Goal: Transaction & Acquisition: Purchase product/service

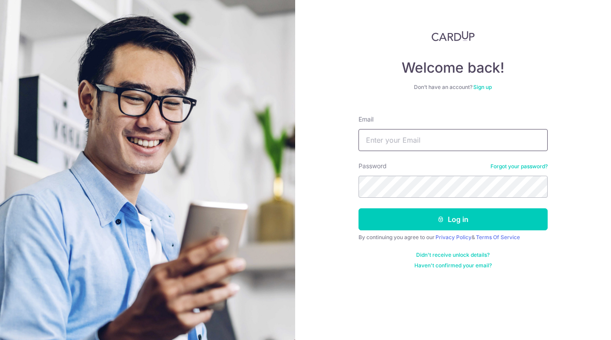
type input "cherlyn03@gmail.com"
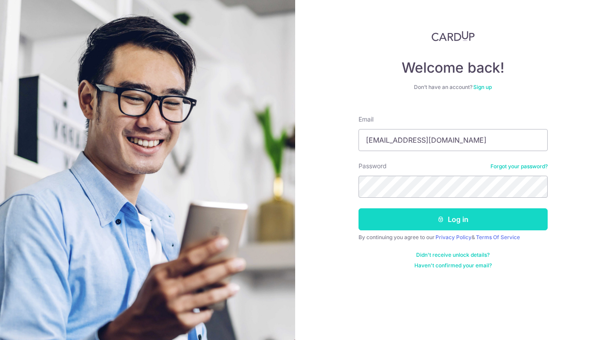
click at [460, 224] on button "Log in" at bounding box center [452, 219] width 189 height 22
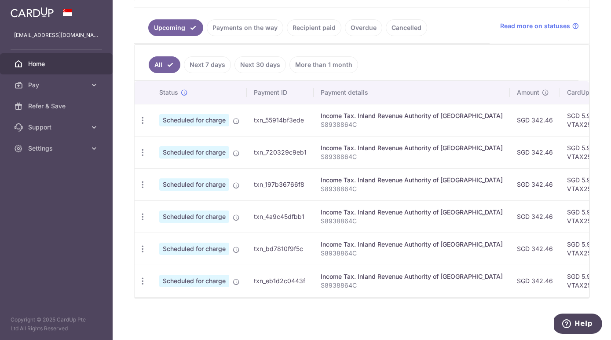
scroll to position [35, 0]
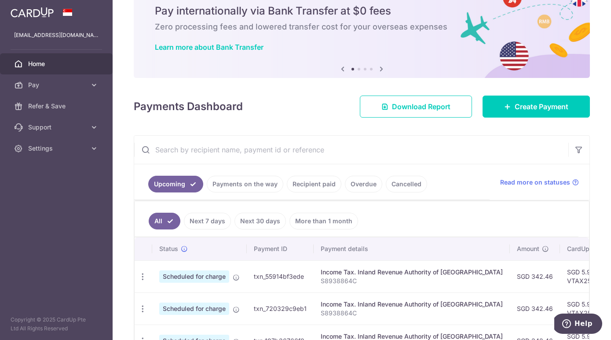
click at [380, 69] on icon at bounding box center [381, 68] width 11 height 11
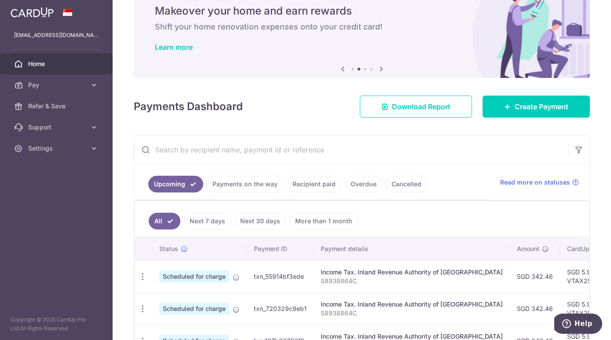
click at [380, 69] on icon at bounding box center [381, 68] width 11 height 11
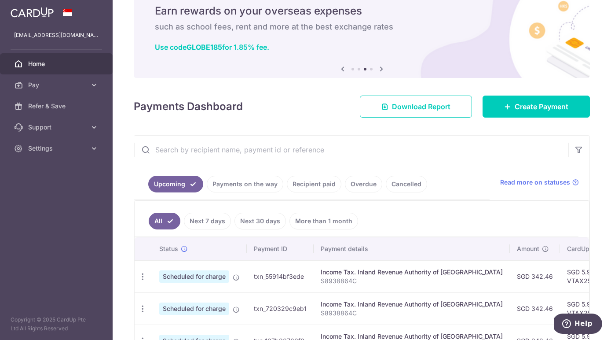
click at [339, 69] on icon at bounding box center [342, 68] width 11 height 11
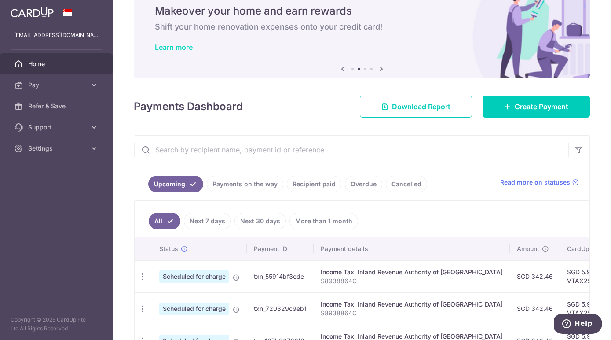
click at [179, 48] on link "Learn more" at bounding box center [174, 47] width 38 height 9
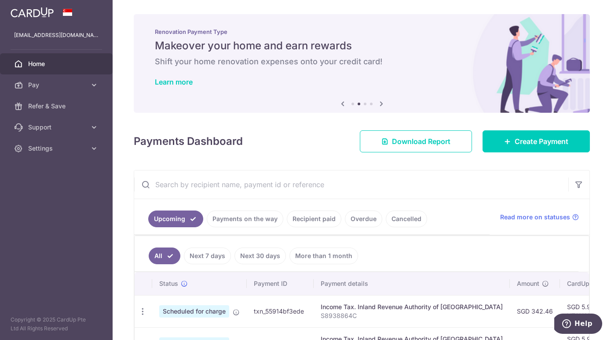
click at [380, 102] on icon at bounding box center [381, 103] width 11 height 11
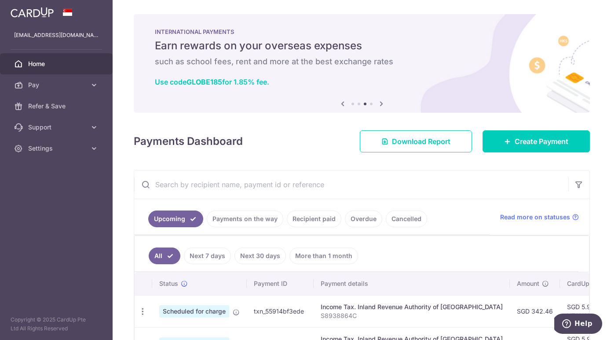
click at [380, 102] on icon at bounding box center [381, 103] width 11 height 11
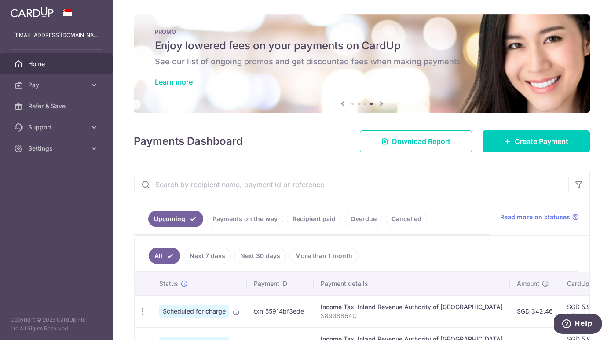
click at [380, 102] on icon at bounding box center [381, 103] width 11 height 11
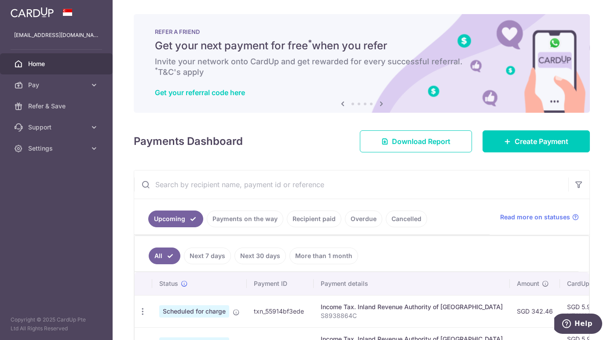
click at [380, 102] on icon at bounding box center [381, 103] width 11 height 11
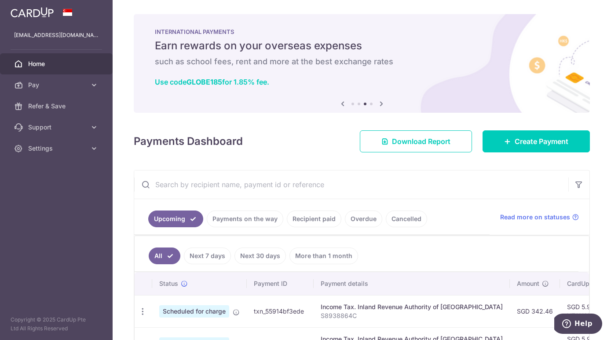
click at [313, 220] on link "Recipient paid" at bounding box center [314, 218] width 55 height 17
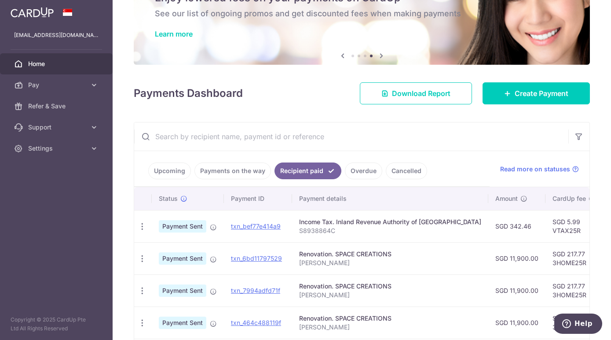
scroll to position [89, 0]
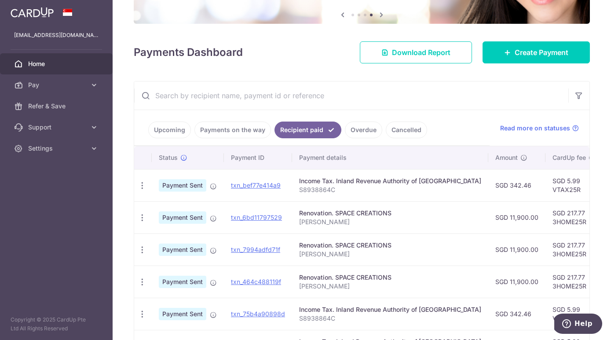
click at [241, 138] on ul "Upcoming Payments on the way Recipient paid Overdue Cancelled" at bounding box center [311, 128] width 355 height 36
click at [246, 131] on link "Payments on the way" at bounding box center [232, 129] width 77 height 17
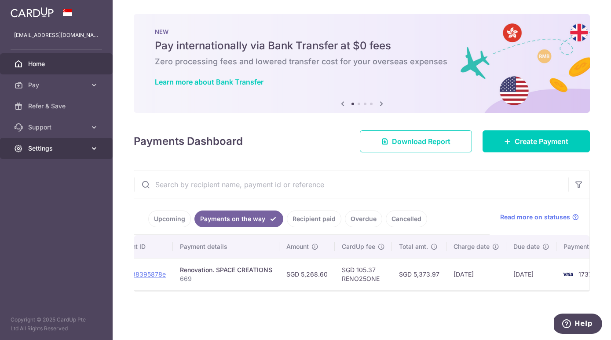
scroll to position [0, 159]
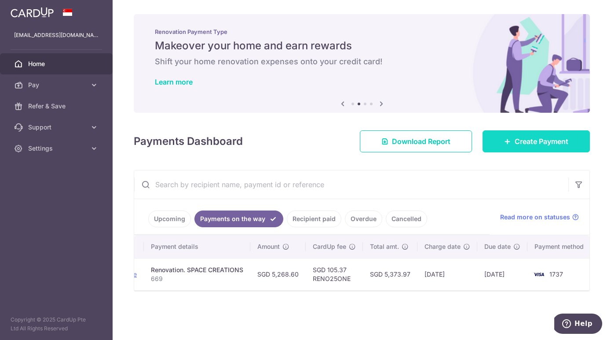
click at [521, 139] on span "Create Payment" at bounding box center [542, 141] width 54 height 11
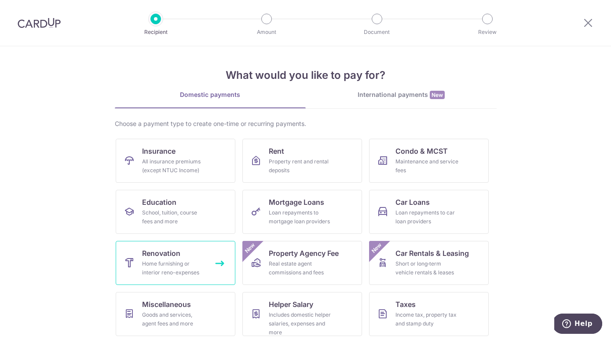
click at [168, 258] on span "Renovation" at bounding box center [161, 253] width 38 height 11
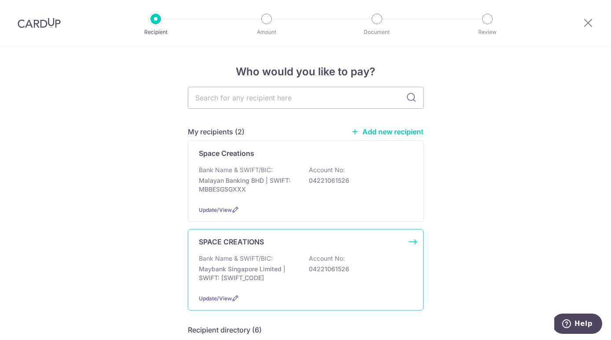
click at [323, 263] on div "Bank Name & SWIFT/BIC: Maybank Singapore Limited | SWIFT: [SWIFT_CODE] Account …" at bounding box center [306, 270] width 214 height 33
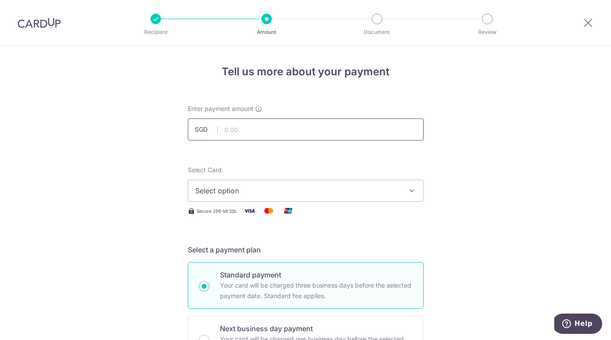
click at [303, 137] on input "text" at bounding box center [306, 129] width 236 height 22
type input "34,000.00"
click at [370, 204] on div "Select Card Select option Add credit card Your Cards **** 8597 **** 2093 **** 1…" at bounding box center [306, 190] width 236 height 51
click at [379, 193] on span "Select option" at bounding box center [297, 190] width 205 height 11
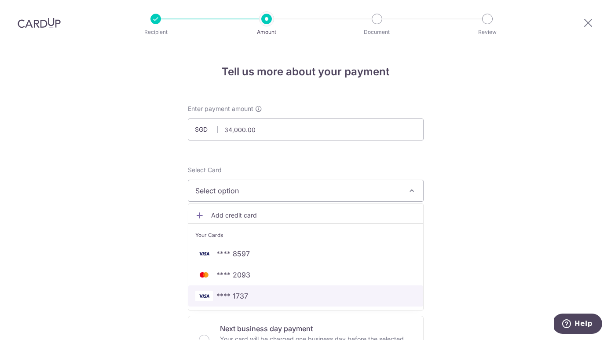
click at [289, 301] on link "**** 1737" at bounding box center [305, 295] width 235 height 21
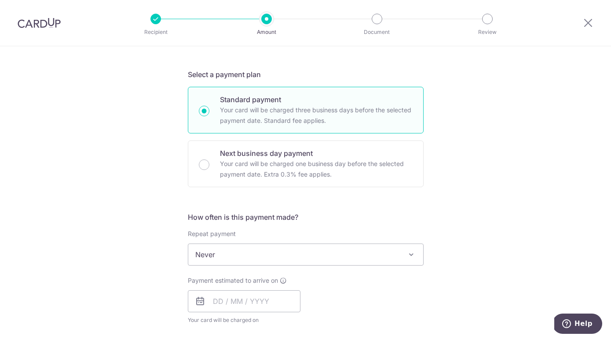
scroll to position [254, 0]
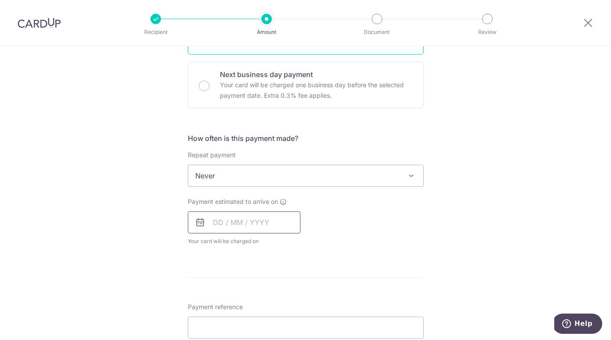
click at [274, 219] on input "text" at bounding box center [244, 222] width 113 height 22
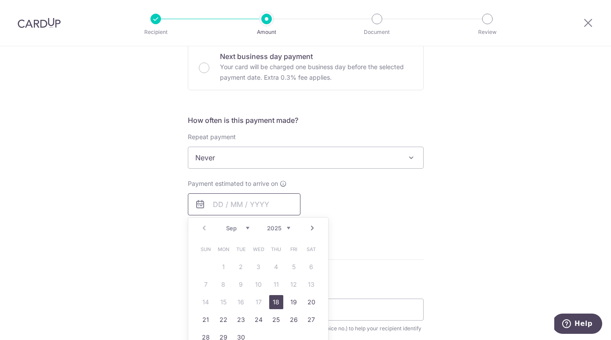
scroll to position [308, 0]
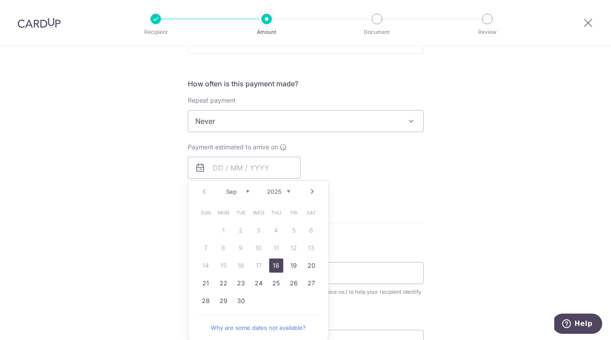
click at [274, 264] on link "18" at bounding box center [276, 265] width 14 height 14
type input "18/09/2025"
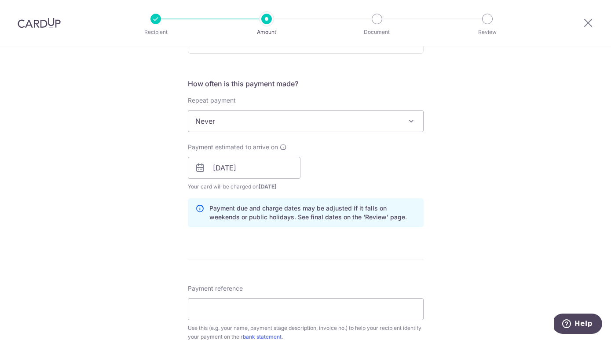
click at [488, 225] on div "Tell us more about your payment Enter payment amount SGD 34,000.00 34000.00 Sel…" at bounding box center [305, 183] width 611 height 891
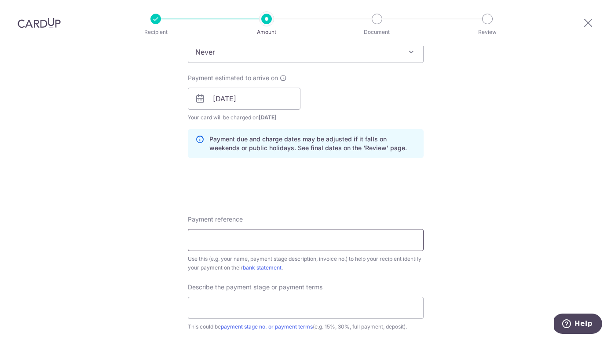
click at [375, 242] on input "Payment reference" at bounding box center [306, 240] width 236 height 22
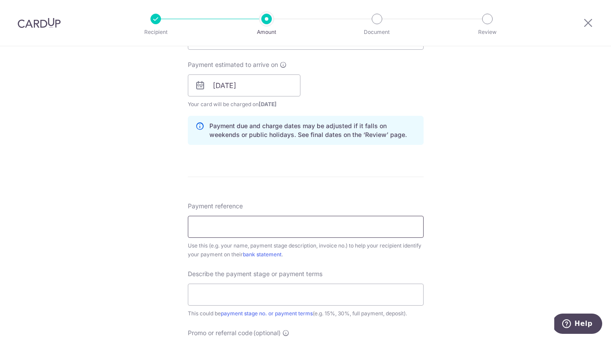
scroll to position [424, 0]
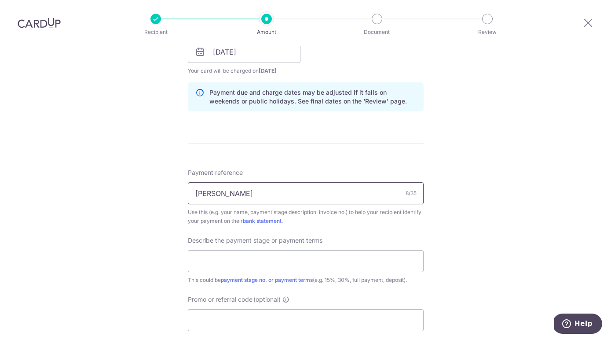
paste input "Invoice No: 669A"
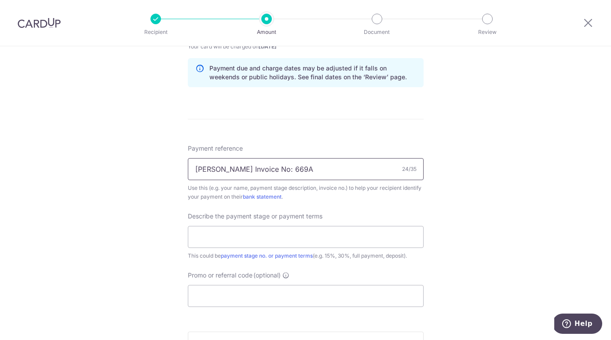
scroll to position [466, 0]
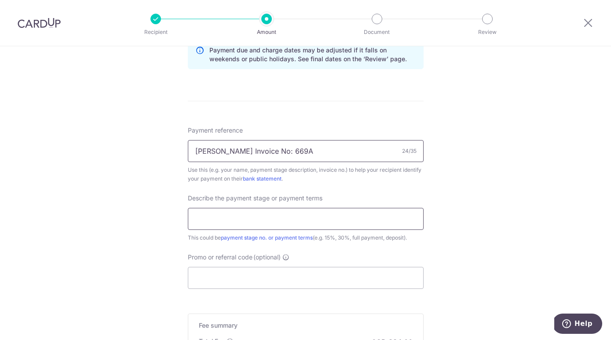
type input "Cherlyn Invoice No: 669A"
click at [343, 223] on input "text" at bounding box center [306, 219] width 236 height 22
type input "2nd payment"
click at [502, 263] on div "Tell us more about your payment Enter payment amount SGD 34,000.00 34000.00 Sel…" at bounding box center [305, 25] width 611 height 891
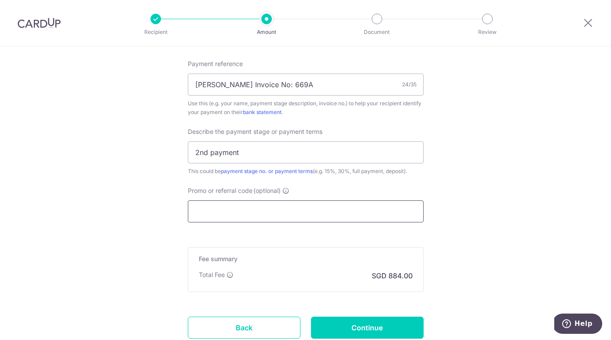
scroll to position [534, 0]
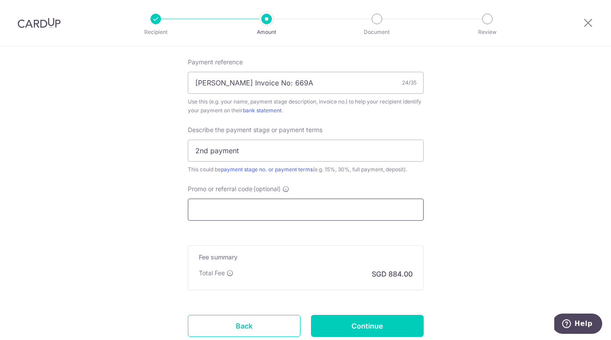
click at [305, 206] on input "Promo or referral code (optional)" at bounding box center [306, 209] width 236 height 22
click at [509, 0] on html "Recipient Amount Document Review Tell us more about your payment Enter payment …" at bounding box center [305, 170] width 611 height 340
click at [246, 210] on input "Promo or referral code (optional)" at bounding box center [306, 209] width 236 height 22
paste input "RENO25ONE"
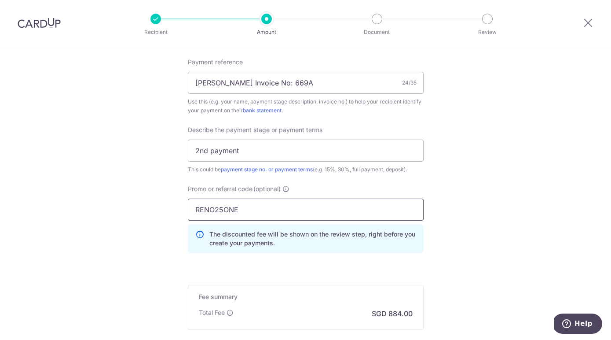
type input "RENO25ONE"
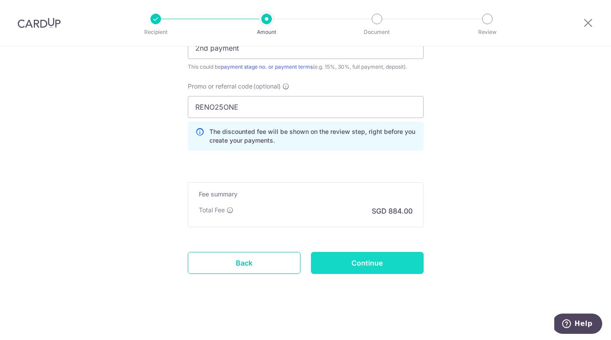
click at [390, 271] on input "Continue" at bounding box center [367, 263] width 113 height 22
type input "Create Schedule"
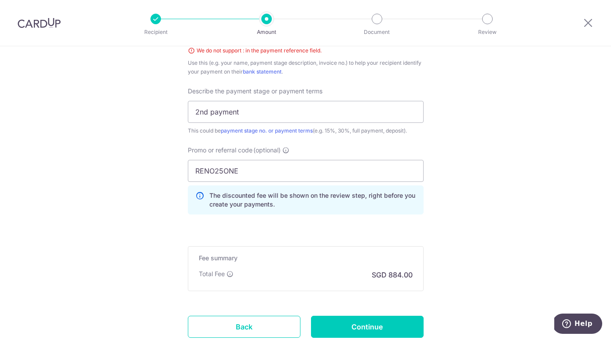
scroll to position [423, 0]
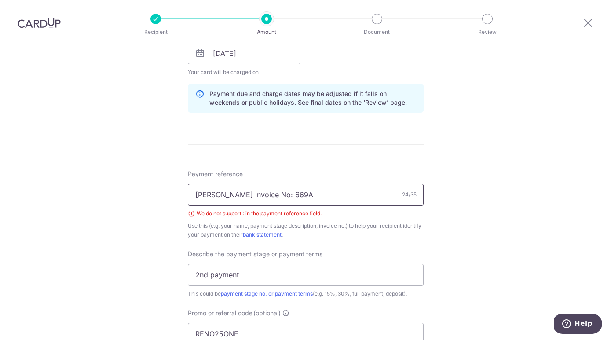
click at [281, 189] on input "Cherlyn Invoice No: 669A" at bounding box center [306, 194] width 236 height 22
click at [256, 194] on input "Cherlyn Invoice No: 669A" at bounding box center [306, 194] width 236 height 22
type input "Cherlyn Invoice No 669A"
click at [520, 229] on div "Tell us more about your payment Enter payment amount SGD 34,000.00 34000.00 Sel…" at bounding box center [305, 95] width 611 height 942
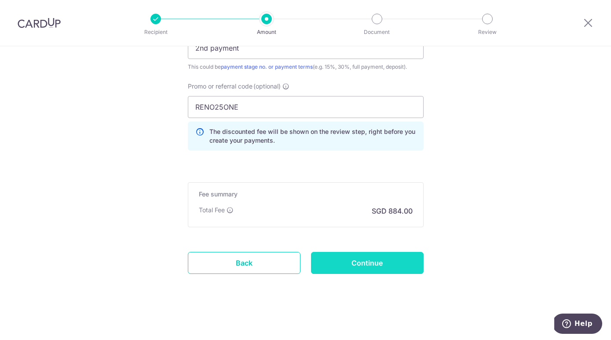
click at [399, 264] on input "Continue" at bounding box center [367, 263] width 113 height 22
type input "Create Schedule"
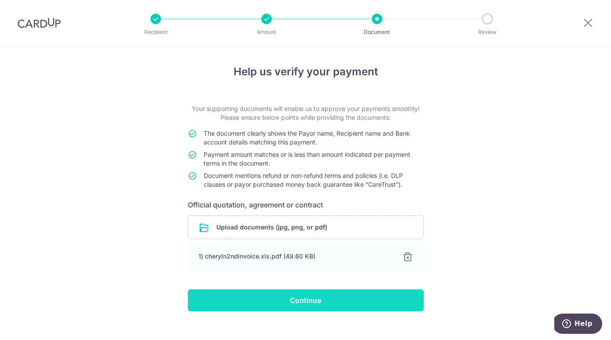
click at [307, 304] on input "Continue" at bounding box center [306, 300] width 236 height 22
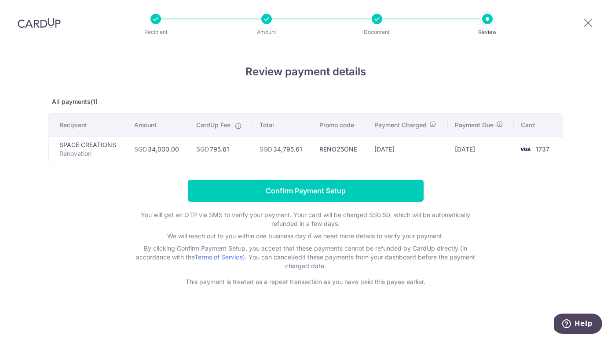
click at [91, 137] on td "SPACE CREATIONS Renovation" at bounding box center [88, 148] width 78 height 25
click at [117, 153] on p "Renovation" at bounding box center [89, 153] width 61 height 9
click at [270, 19] on div at bounding box center [266, 19] width 11 height 11
click at [266, 21] on div at bounding box center [266, 19] width 11 height 11
drag, startPoint x: 266, startPoint y: 21, endPoint x: 368, endPoint y: 29, distance: 101.9
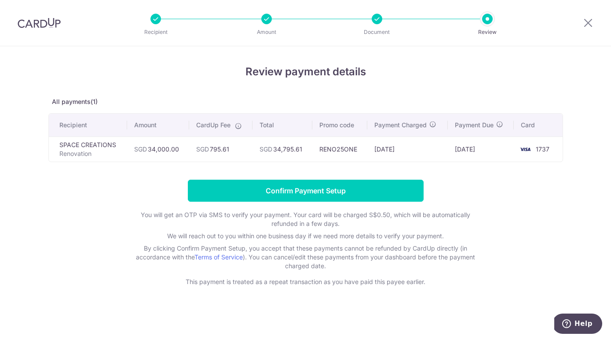
click at [268, 21] on div at bounding box center [266, 19] width 11 height 11
click at [380, 21] on div at bounding box center [377, 19] width 11 height 11
click at [592, 22] on div at bounding box center [588, 23] width 46 height 46
click at [584, 25] on icon at bounding box center [588, 22] width 11 height 11
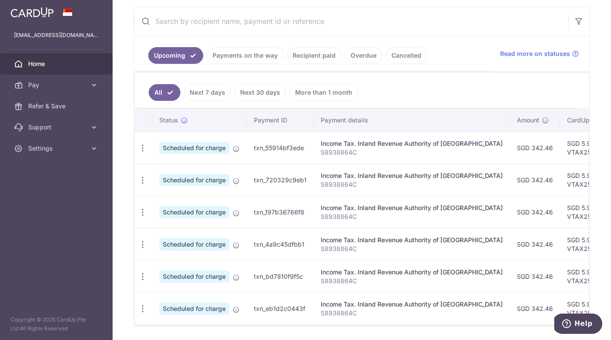
scroll to position [116, 0]
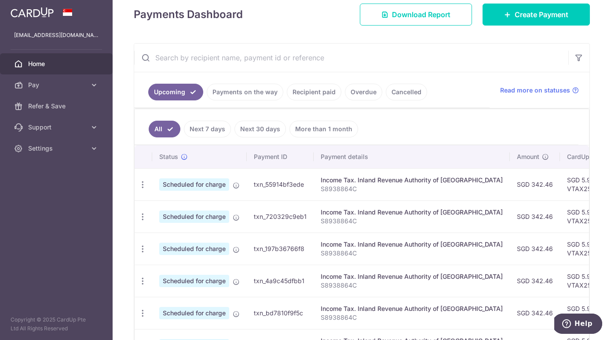
click at [247, 93] on link "Payments on the way" at bounding box center [245, 92] width 77 height 17
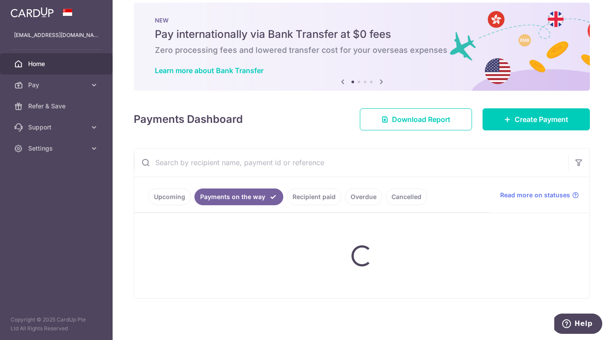
scroll to position [0, 0]
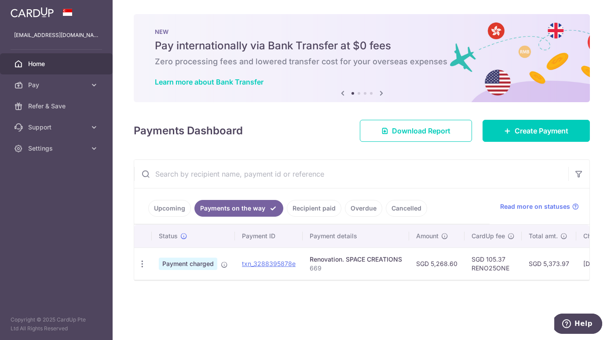
click at [313, 208] on link "Recipient paid" at bounding box center [314, 208] width 55 height 17
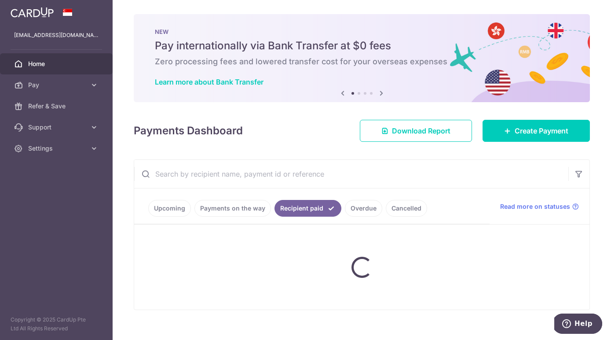
click at [363, 211] on ul "Upcoming Payments on the way Recipient paid Overdue Cancelled" at bounding box center [311, 206] width 355 height 36
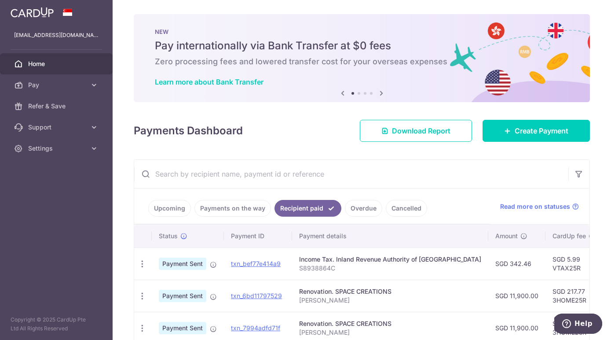
click at [363, 211] on link "Overdue" at bounding box center [363, 208] width 37 height 17
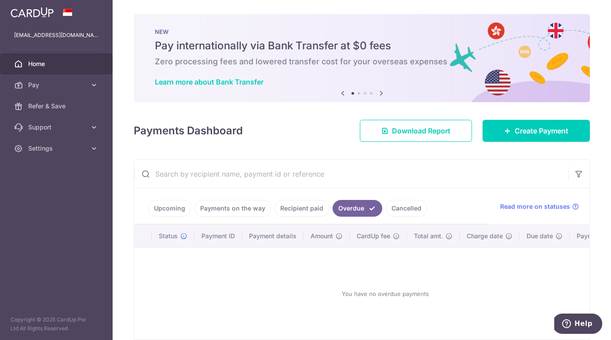
click at [400, 212] on link "Cancelled" at bounding box center [406, 208] width 41 height 17
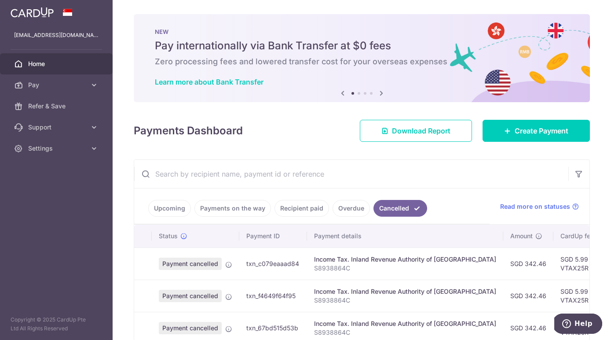
click at [186, 209] on link "Upcoming" at bounding box center [169, 208] width 43 height 17
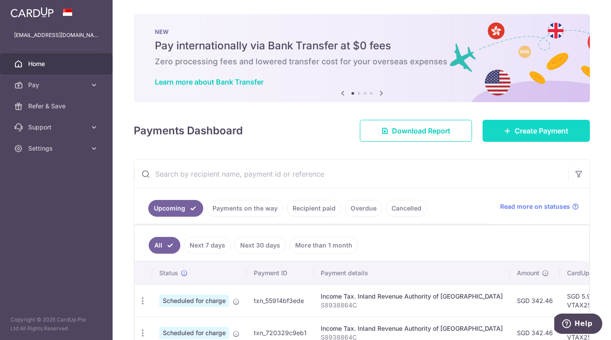
click at [534, 134] on span "Create Payment" at bounding box center [542, 130] width 54 height 11
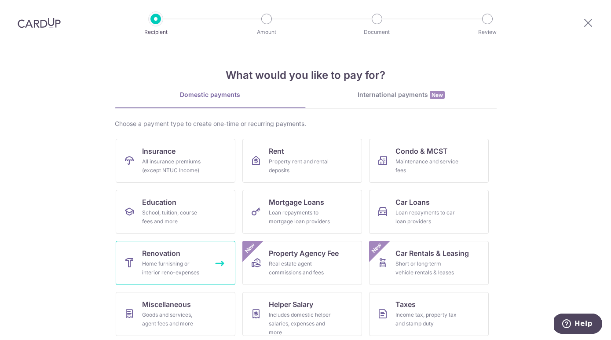
click at [172, 274] on div "Home furnishing or interior reno-expenses" at bounding box center [173, 268] width 63 height 18
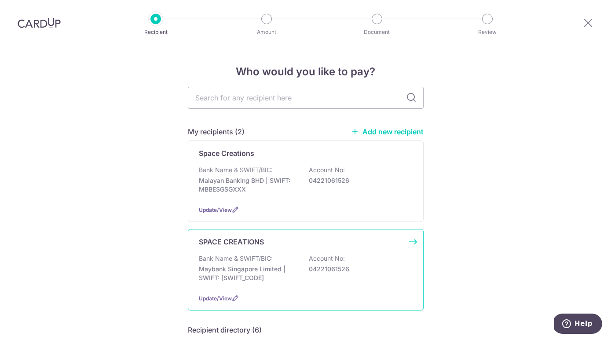
click at [267, 279] on p "Maybank Singapore Limited | SWIFT: [SWIFT_CODE]" at bounding box center [248, 273] width 99 height 18
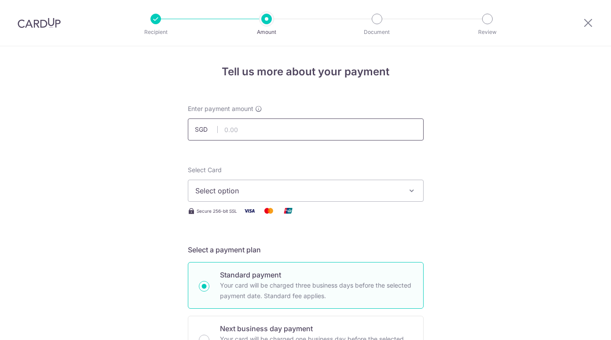
click at [282, 134] on input "text" at bounding box center [306, 129] width 236 height 22
type input "20,000.00"
click at [368, 190] on span "Select option" at bounding box center [297, 190] width 205 height 11
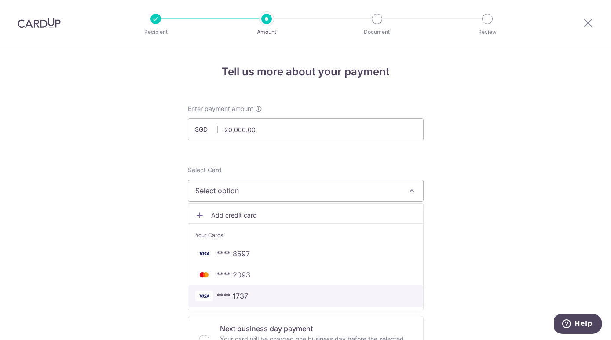
click at [263, 296] on span "**** 1737" at bounding box center [305, 295] width 221 height 11
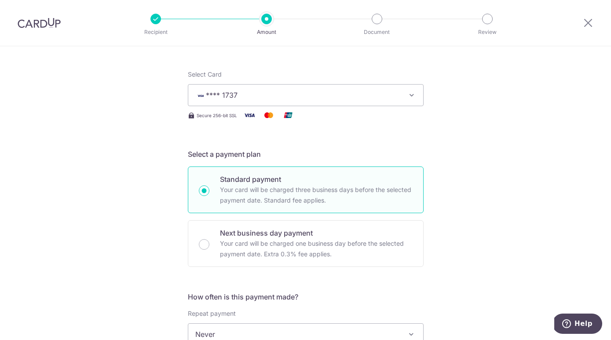
scroll to position [168, 0]
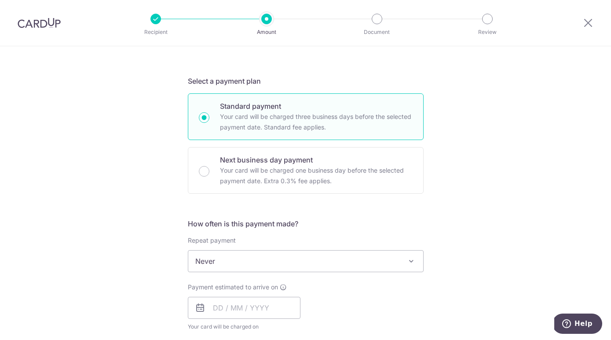
click at [313, 263] on span "Never" at bounding box center [305, 260] width 235 height 21
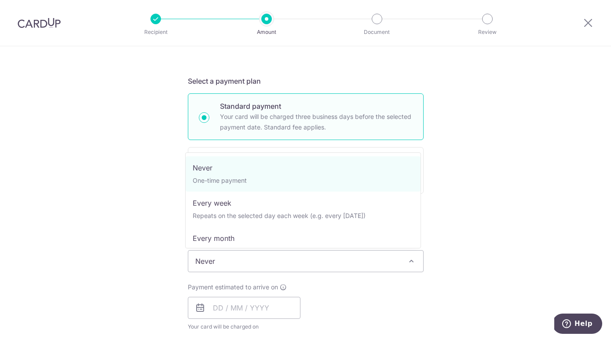
click at [487, 241] on div "Tell us more about your payment Enter payment amount SGD 20,000.00 20000.00 Sel…" at bounding box center [305, 305] width 611 height 855
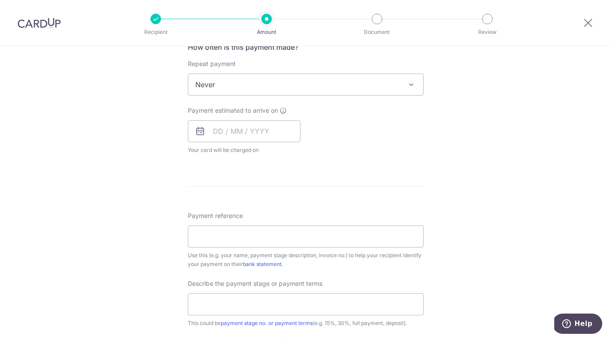
scroll to position [343, 0]
click at [271, 139] on input "text" at bounding box center [244, 133] width 113 height 22
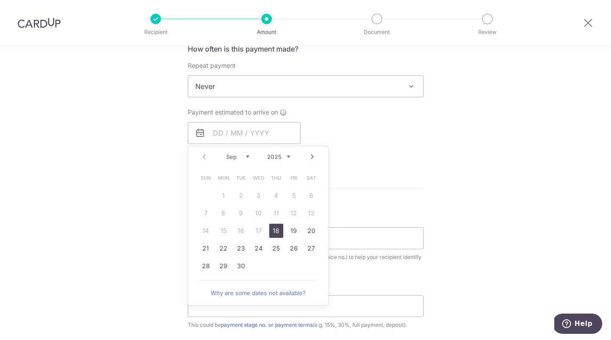
click at [278, 231] on link "18" at bounding box center [276, 230] width 14 height 14
type input "18/09/2025"
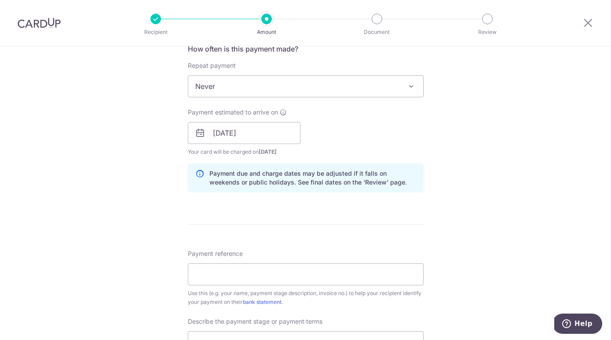
scroll to position [426, 0]
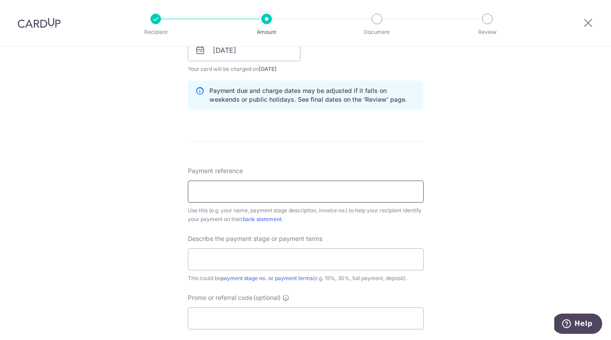
click at [251, 196] on input "Payment reference" at bounding box center [306, 191] width 236 height 22
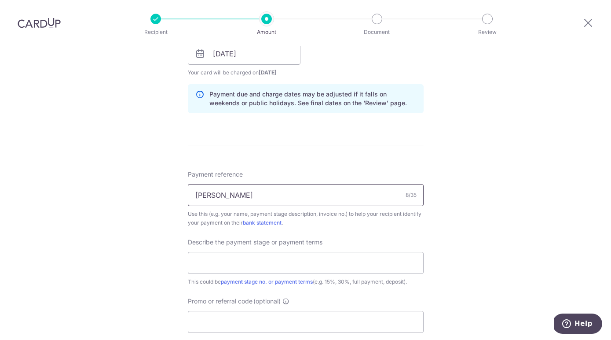
type input "Cherlyn Invoice No 669A"
click at [226, 259] on input "text" at bounding box center [306, 263] width 236 height 22
type input "2nd payment"
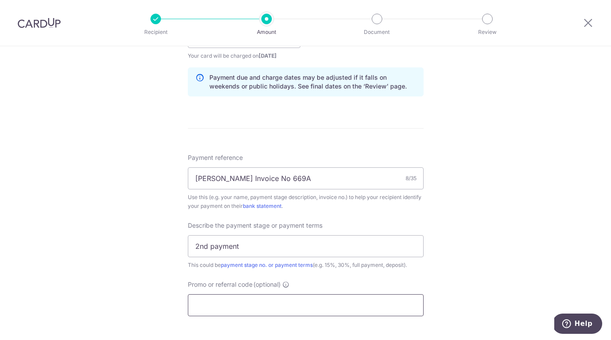
click at [254, 298] on input "Promo or referral code (optional)" at bounding box center [306, 305] width 236 height 22
paste input "RENO25ONE"
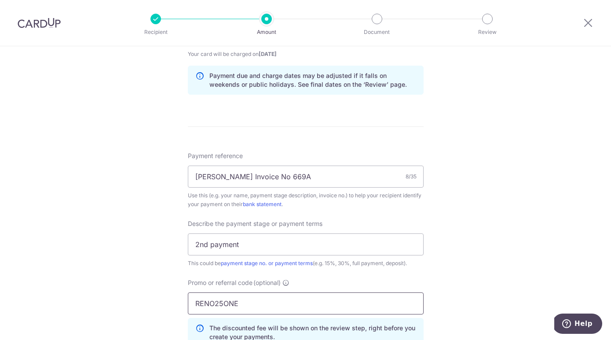
type input "RENO25ONE"
click at [487, 285] on div "Tell us more about your payment Enter payment amount SGD 20,000.00 20000.00 Sel…" at bounding box center [305, 71] width 611 height 930
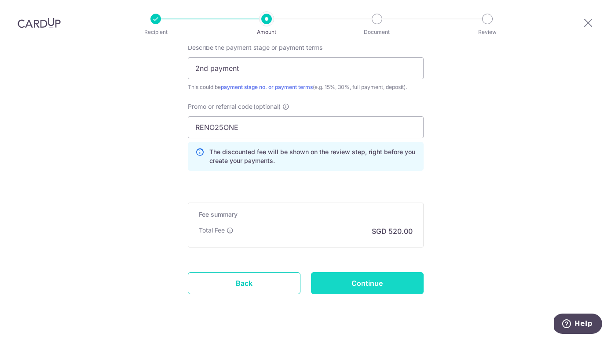
click at [397, 281] on input "Continue" at bounding box center [367, 283] width 113 height 22
type input "Create Schedule"
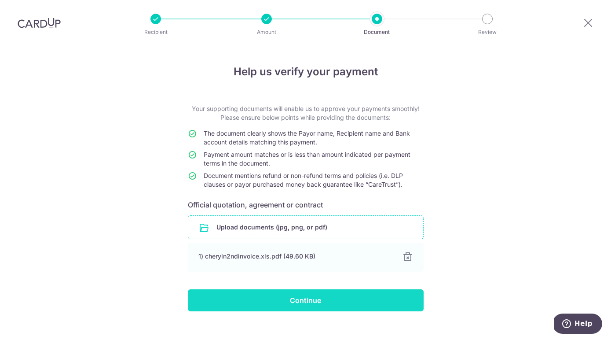
click at [310, 296] on input "Continue" at bounding box center [306, 300] width 236 height 22
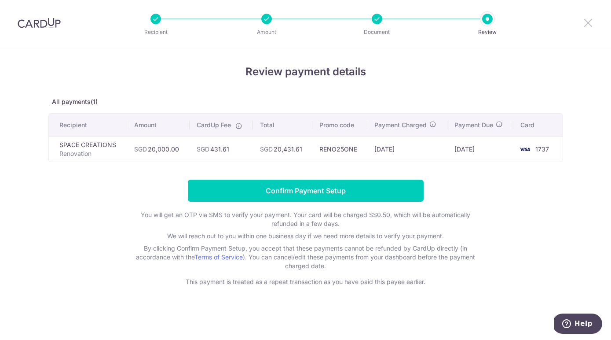
click at [588, 23] on icon at bounding box center [588, 22] width 11 height 11
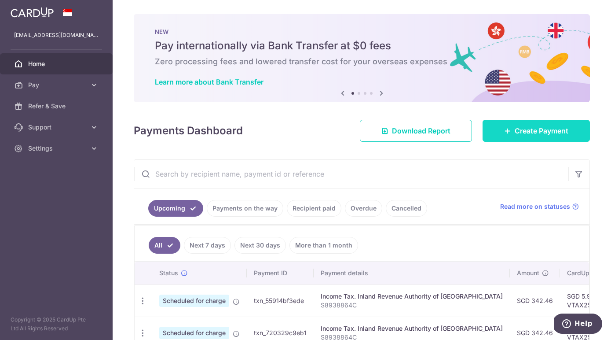
click at [520, 135] on span "Create Payment" at bounding box center [542, 130] width 54 height 11
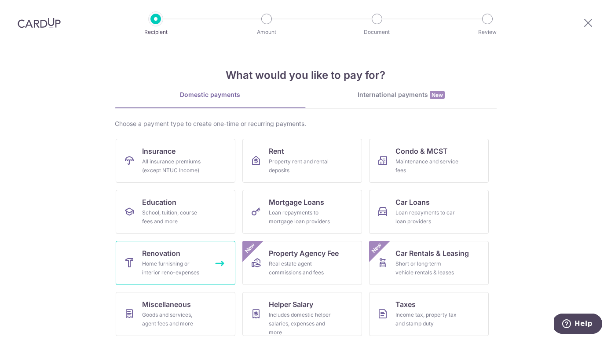
click at [163, 260] on div "Home furnishing or interior reno-expenses" at bounding box center [173, 268] width 63 height 18
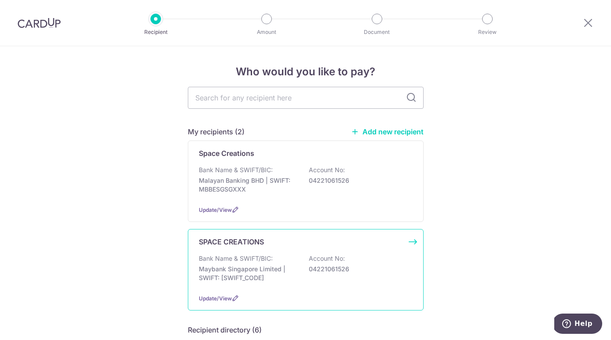
click at [297, 265] on div "Bank Name & SWIFT/BIC: Maybank Singapore Limited | SWIFT: [SWIFT_CODE] Account …" at bounding box center [306, 270] width 214 height 33
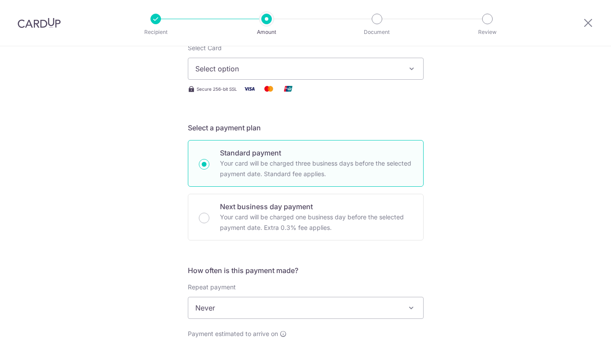
scroll to position [35, 0]
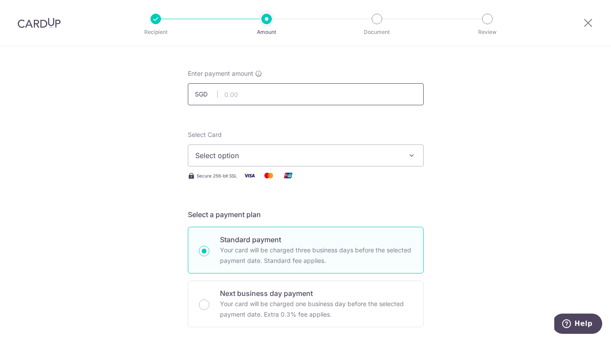
click at [262, 100] on input "text" at bounding box center [306, 94] width 236 height 22
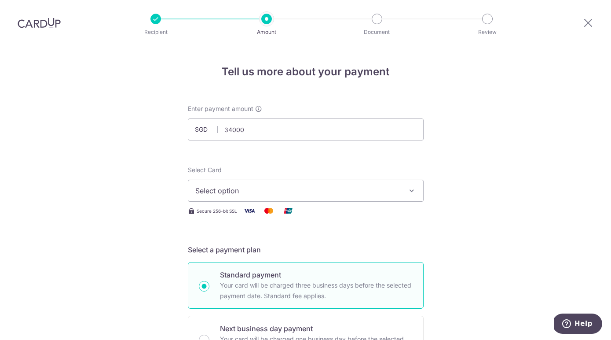
type input "34,000.00"
click at [380, 187] on span "Select option" at bounding box center [297, 190] width 205 height 11
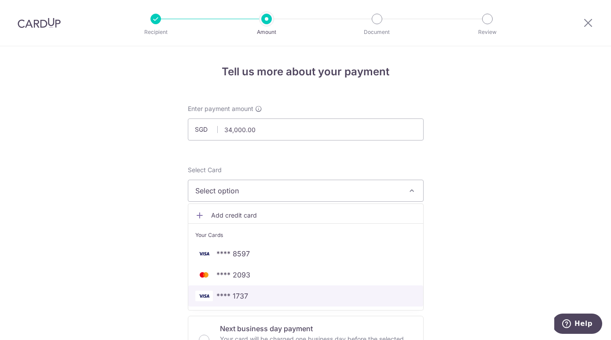
click at [237, 297] on span "**** 1737" at bounding box center [232, 295] width 32 height 11
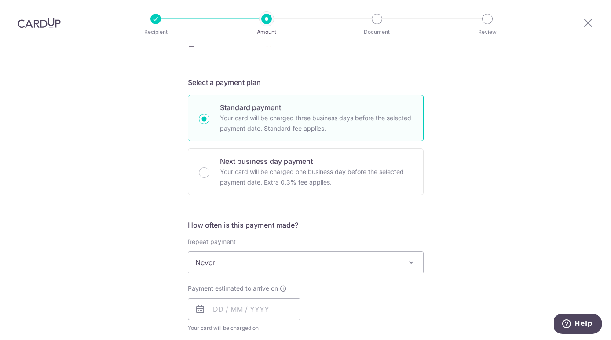
click at [226, 259] on span "Never" at bounding box center [305, 262] width 235 height 21
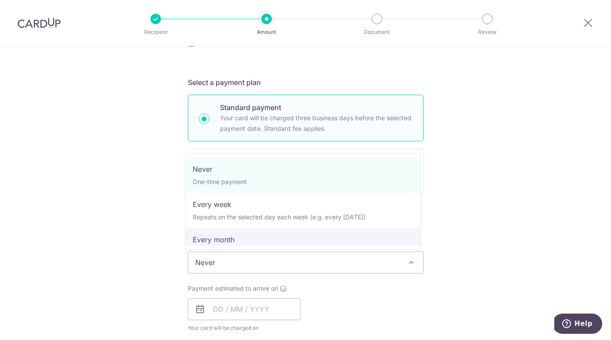
click at [370, 305] on div "Payment estimated to arrive on Your card will be charged on for the first payme…" at bounding box center [306, 308] width 246 height 48
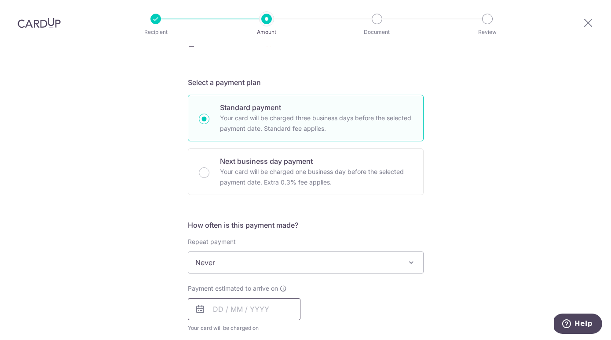
click at [276, 308] on input "text" at bounding box center [244, 309] width 113 height 22
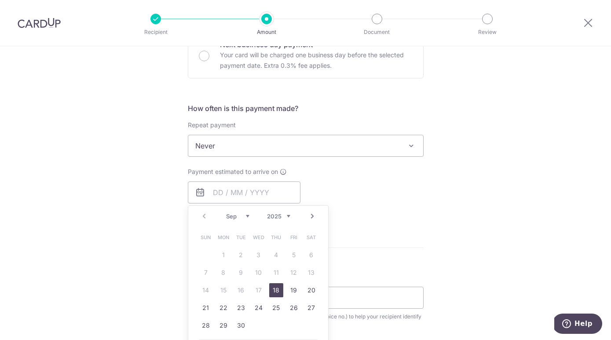
click at [269, 296] on link "18" at bounding box center [276, 290] width 14 height 14
type input "[DATE]"
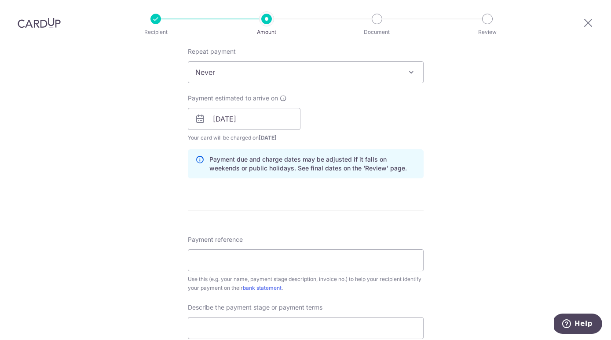
scroll to position [431, 0]
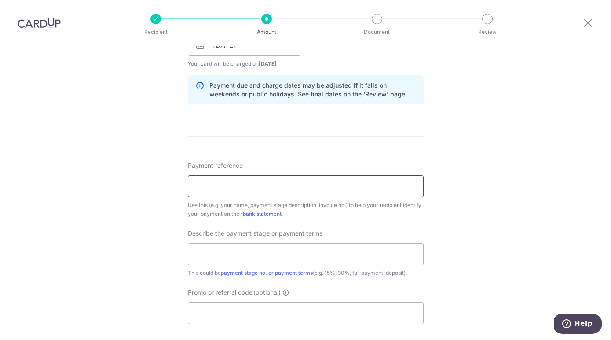
click at [237, 185] on input "Payment reference" at bounding box center [306, 186] width 236 height 22
click at [200, 186] on input "Payment reference" at bounding box center [306, 186] width 236 height 22
type input "cherlyn Invoice No 669A"
click at [230, 251] on input "text" at bounding box center [306, 254] width 236 height 22
type input "2nd payment"
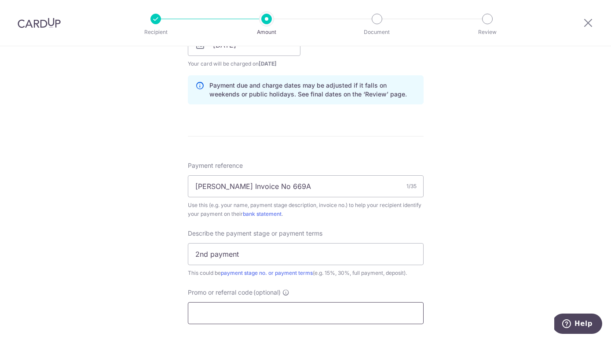
click at [230, 318] on input "Promo or referral code (optional)" at bounding box center [306, 313] width 236 height 22
paste input "RENO25ONE"
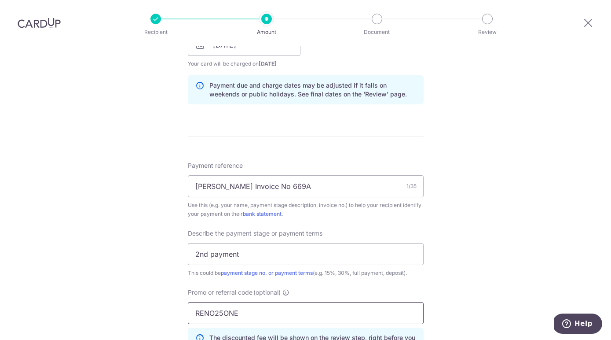
scroll to position [637, 0]
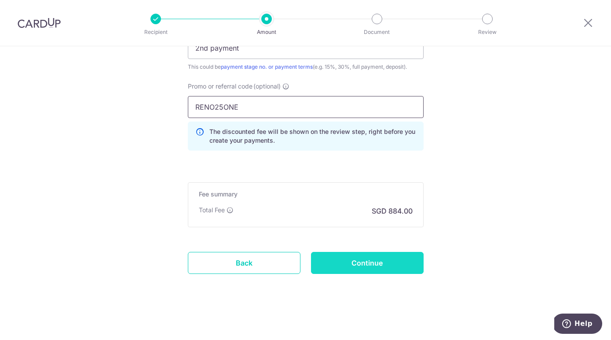
type input "RENO25ONE"
click at [398, 263] on input "Continue" at bounding box center [367, 263] width 113 height 22
type input "Create Schedule"
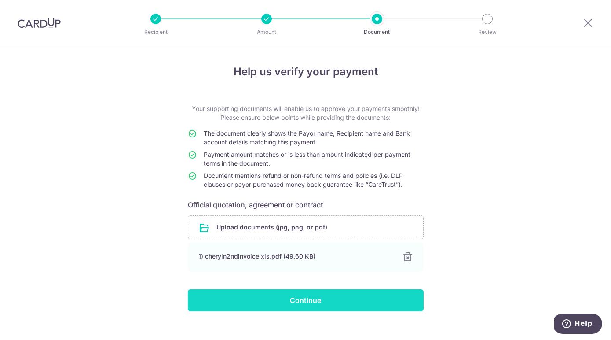
click at [340, 296] on input "Continue" at bounding box center [306, 300] width 236 height 22
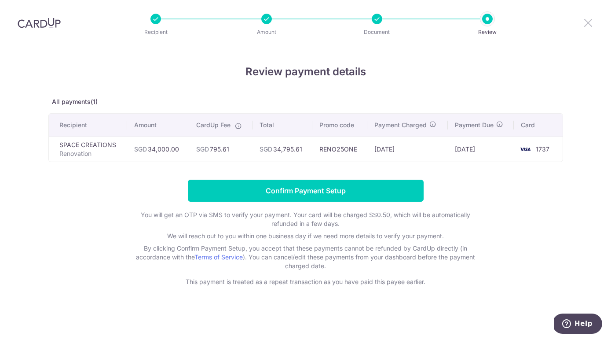
click at [592, 20] on icon at bounding box center [588, 22] width 11 height 11
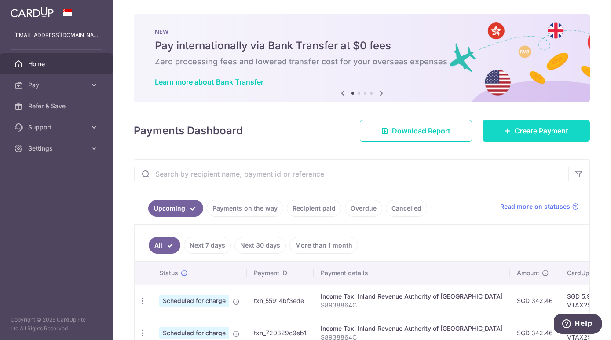
click at [500, 135] on link "Create Payment" at bounding box center [535, 131] width 107 height 22
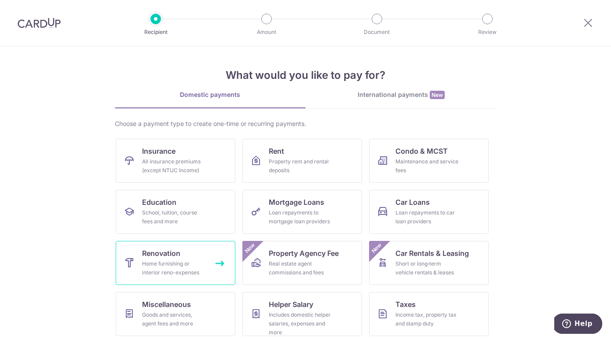
click at [153, 255] on span "Renovation" at bounding box center [161, 253] width 38 height 11
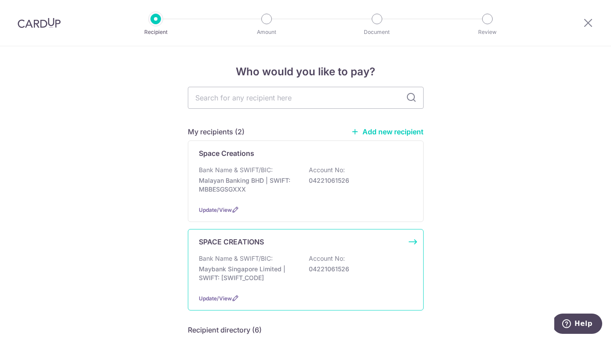
click at [242, 239] on p "SPACE CREATIONS" at bounding box center [231, 241] width 65 height 11
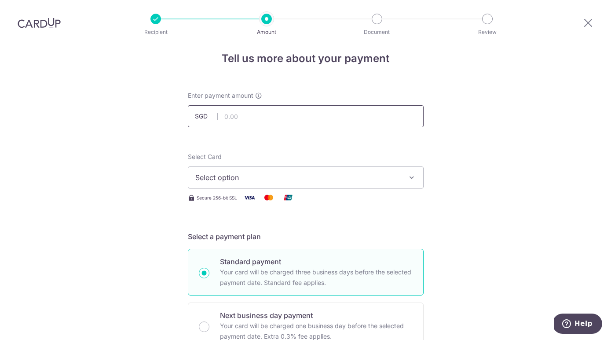
click at [241, 118] on input "text" at bounding box center [306, 116] width 236 height 22
type input "14,000.00"
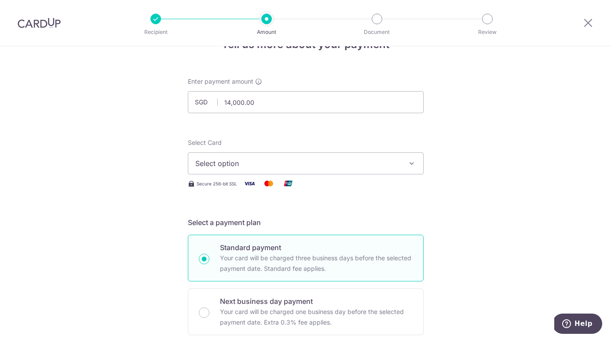
click at [324, 161] on span "Select option" at bounding box center [297, 163] width 205 height 11
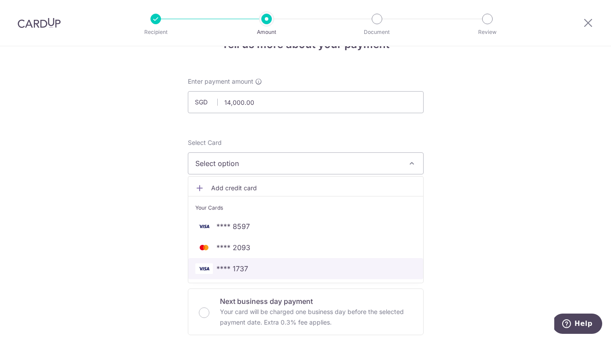
click at [286, 270] on span "**** 1737" at bounding box center [305, 268] width 221 height 11
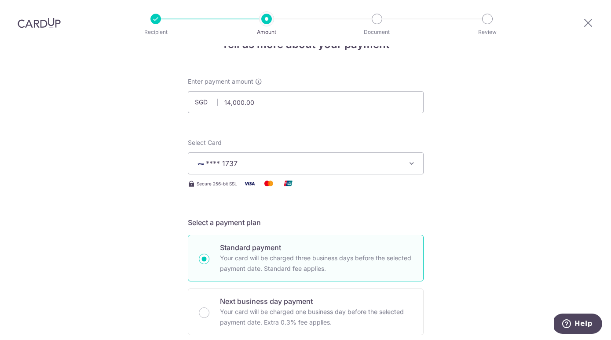
scroll to position [196, 0]
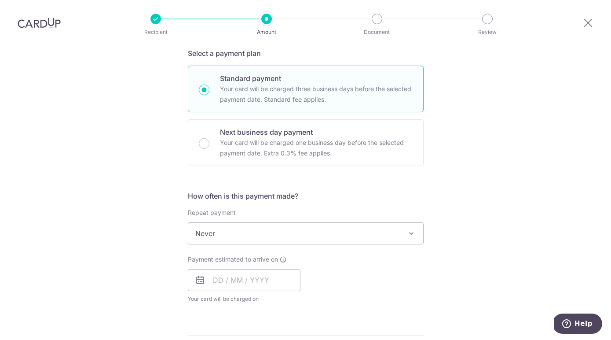
drag, startPoint x: 229, startPoint y: 230, endPoint x: 234, endPoint y: 233, distance: 5.7
click at [229, 230] on span "Never" at bounding box center [305, 233] width 235 height 21
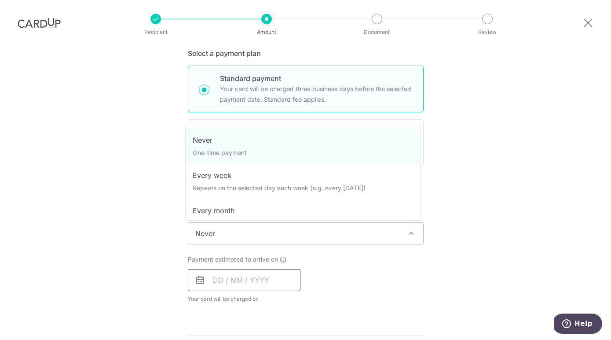
click at [262, 279] on input "text" at bounding box center [244, 280] width 113 height 22
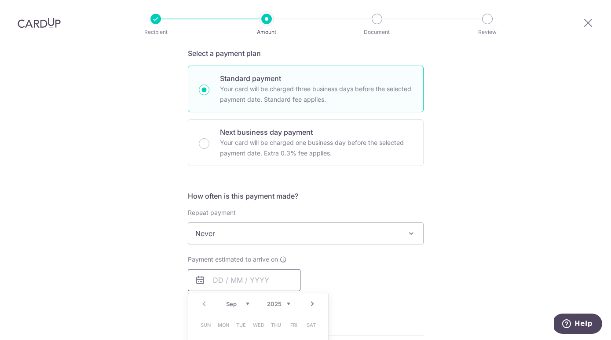
scroll to position [280, 0]
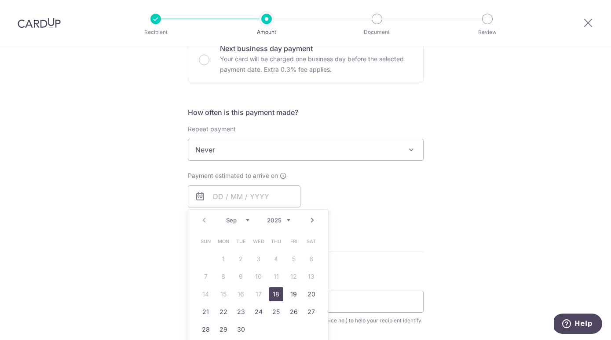
click at [270, 293] on link "18" at bounding box center [276, 294] width 14 height 14
type input "[DATE]"
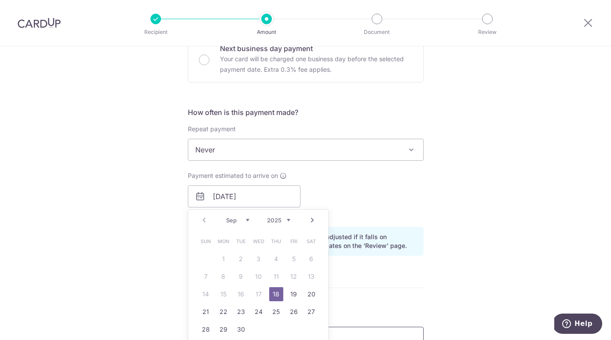
scroll to position [361, 0]
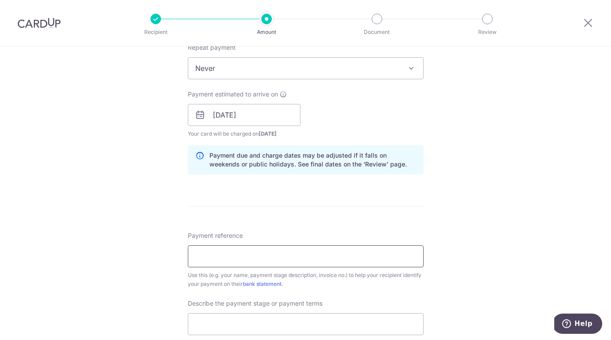
click at [240, 258] on input "Payment reference" at bounding box center [306, 256] width 236 height 22
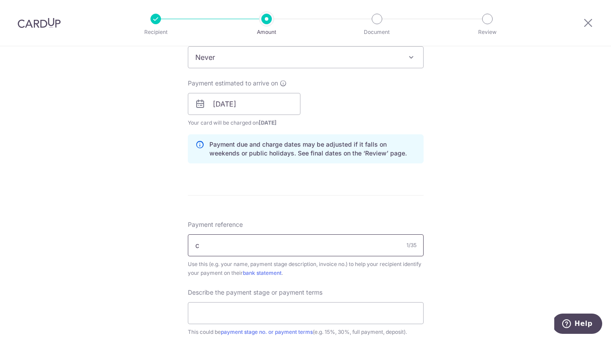
type input "cherlyn Invoice No 669A"
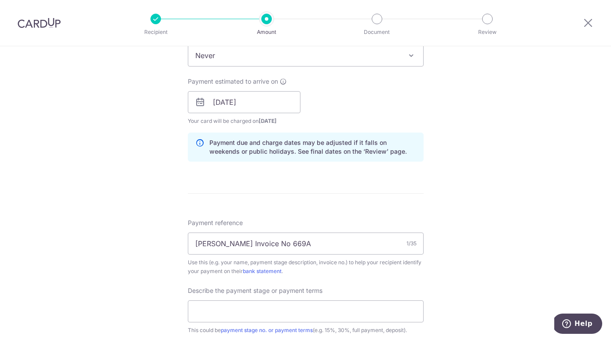
click at [234, 299] on div "Describe the payment stage or payment terms This could be payment stage no. or …" at bounding box center [306, 310] width 236 height 48
click at [233, 306] on input "text" at bounding box center [306, 311] width 236 height 22
type input "3"
type input "2nd payment"
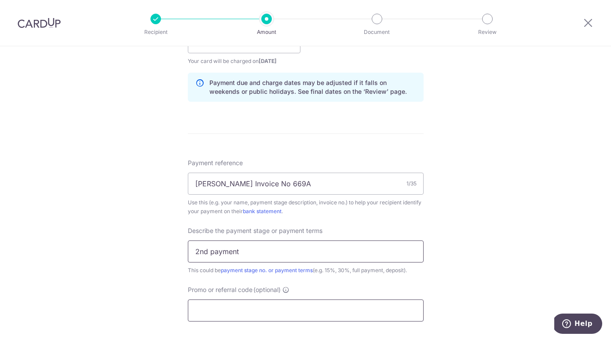
scroll to position [474, 0]
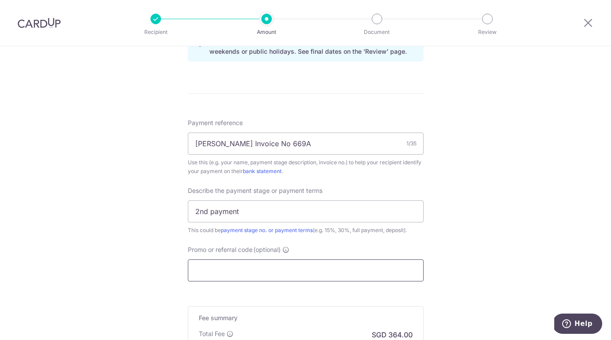
click at [225, 277] on input "Promo or referral code (optional)" at bounding box center [306, 270] width 236 height 22
paste input "RENO25ONE"
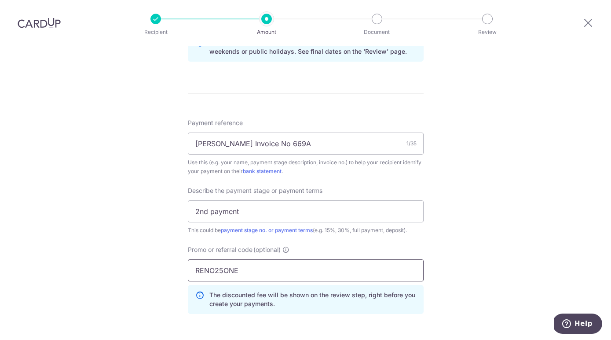
scroll to position [637, 0]
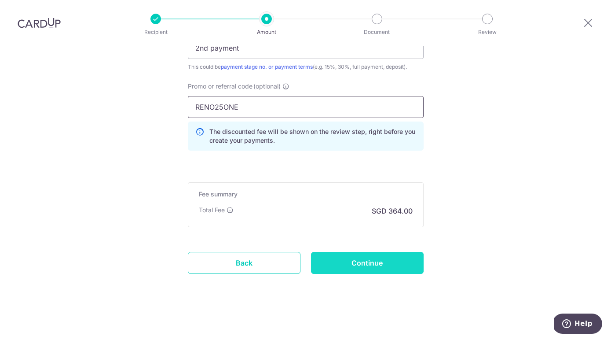
type input "RENO25ONE"
click at [395, 272] on input "Continue" at bounding box center [367, 263] width 113 height 22
type input "Create Schedule"
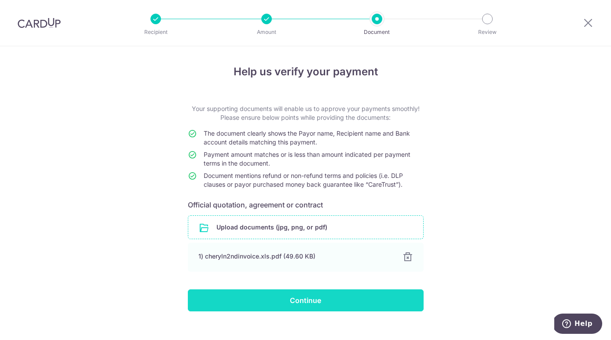
click at [347, 303] on input "Continue" at bounding box center [306, 300] width 236 height 22
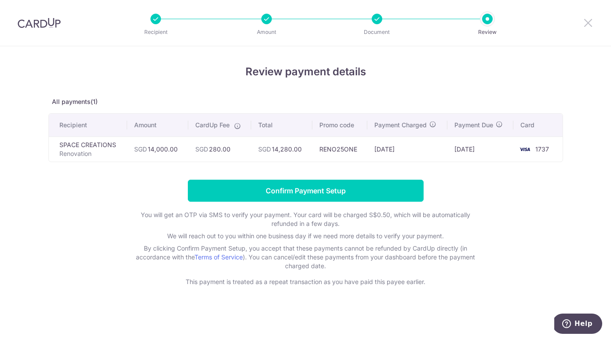
click at [586, 22] on icon at bounding box center [588, 22] width 11 height 11
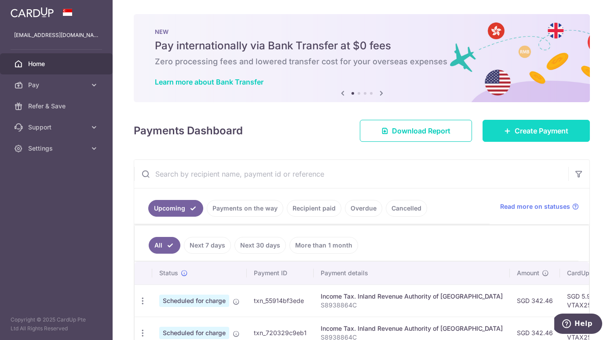
click at [518, 132] on span "Create Payment" at bounding box center [542, 130] width 54 height 11
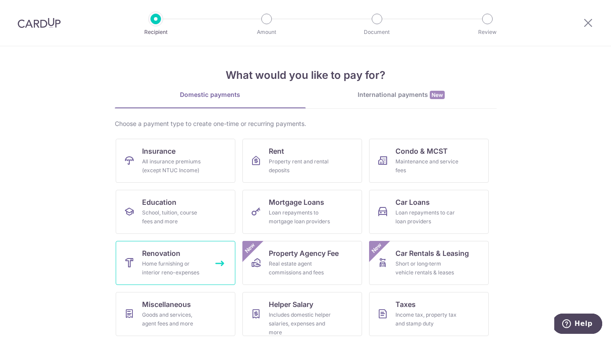
click at [158, 255] on span "Renovation" at bounding box center [161, 253] width 38 height 11
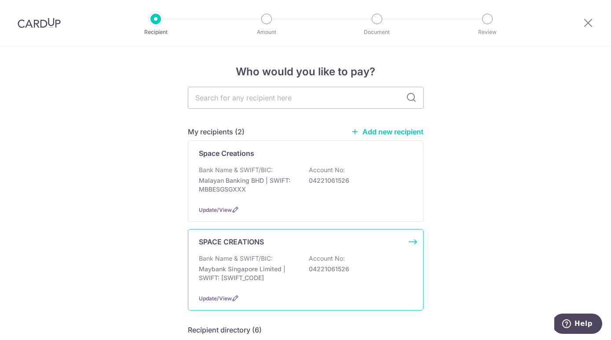
click at [294, 247] on div "SPACE CREATIONS Bank Name & SWIFT/BIC: Maybank Singapore Limited | SWIFT: [SWIF…" at bounding box center [306, 269] width 236 height 81
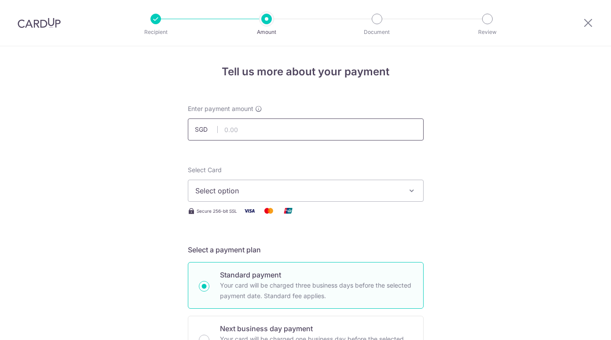
click at [309, 129] on input "text" at bounding box center [306, 129] width 236 height 22
click at [389, 192] on span "Select option" at bounding box center [297, 190] width 205 height 11
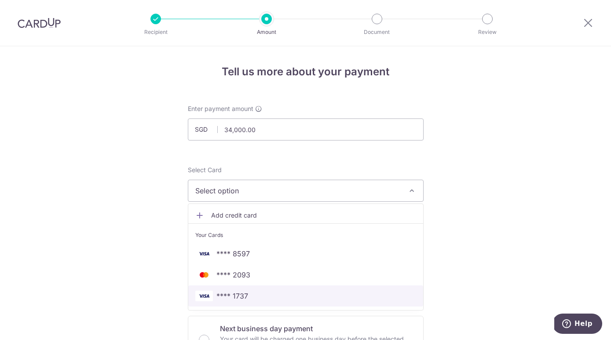
click at [223, 293] on span "**** 1737" at bounding box center [232, 295] width 32 height 11
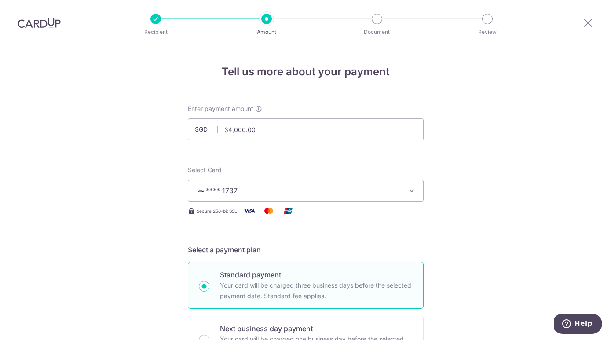
drag, startPoint x: 229, startPoint y: 132, endPoint x: 249, endPoint y: 133, distance: 20.7
click at [229, 132] on input "34,000.00" at bounding box center [306, 129] width 236 height 22
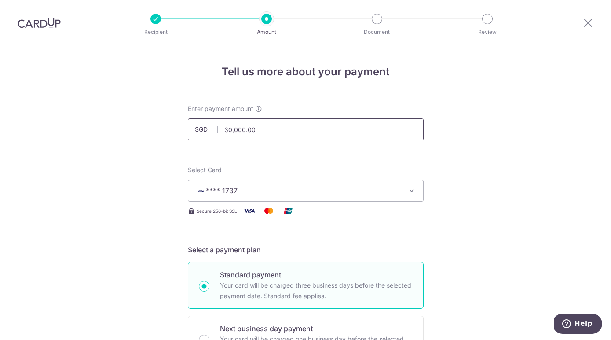
drag, startPoint x: 229, startPoint y: 131, endPoint x: 274, endPoint y: 137, distance: 45.3
click at [229, 131] on input "30,000.00" at bounding box center [306, 129] width 236 height 22
type input "34,000.00"
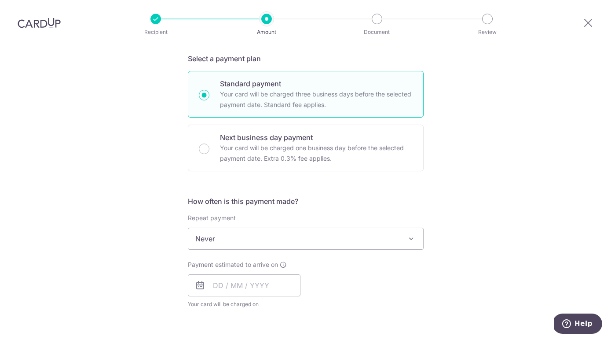
scroll to position [227, 0]
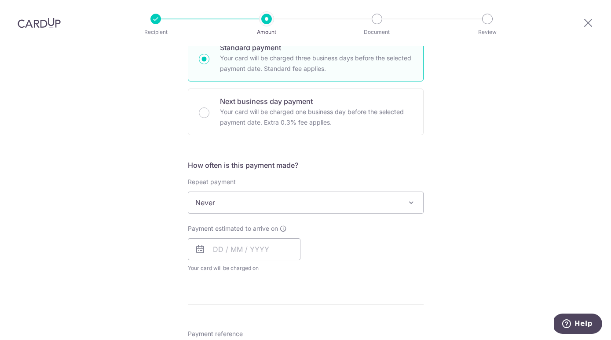
click at [373, 206] on span "Never" at bounding box center [305, 202] width 235 height 21
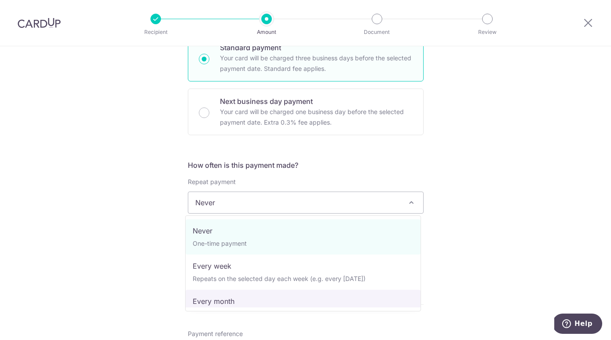
click at [486, 288] on div "Tell us more about your payment Enter payment amount SGD 34,000.00 34000.00 Sel…" at bounding box center [305, 246] width 611 height 855
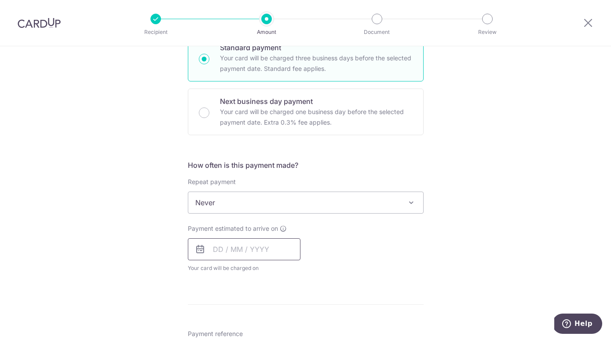
click at [267, 246] on input "text" at bounding box center [244, 249] width 113 height 22
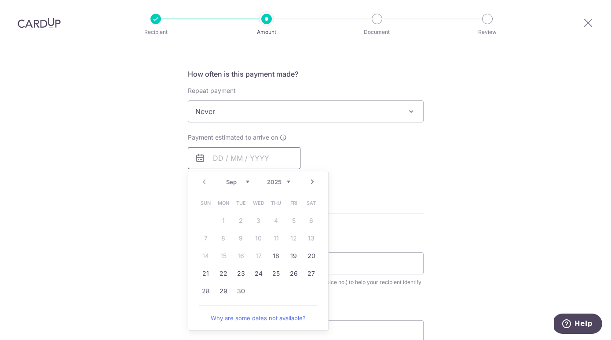
scroll to position [398, 0]
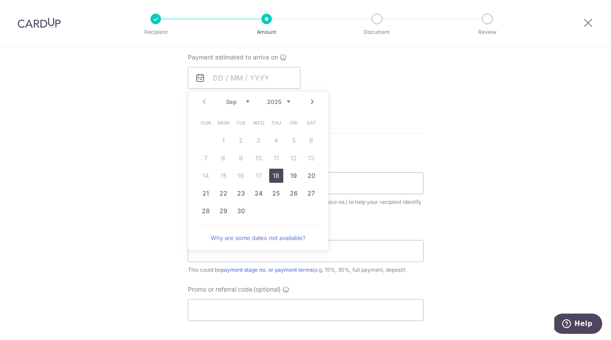
click at [271, 179] on link "18" at bounding box center [276, 175] width 14 height 14
type input "[DATE]"
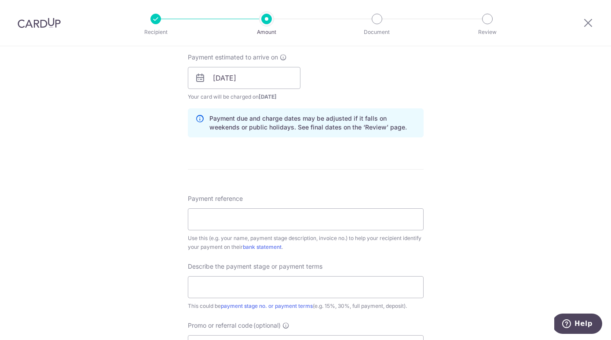
click at [511, 219] on div "Tell us more about your payment Enter payment amount SGD 34,000.00 34000.00 Sel…" at bounding box center [305, 93] width 611 height 891
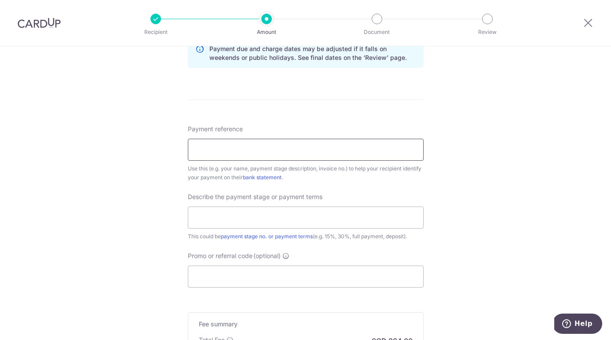
click at [215, 152] on input "Payment reference" at bounding box center [306, 150] width 236 height 22
type input "[PERSON_NAME] Invoice No 669A"
click at [233, 220] on input "text" at bounding box center [306, 217] width 236 height 22
type input "2nd payment"
click at [232, 274] on input "Promo or referral code (optional)" at bounding box center [306, 276] width 236 height 22
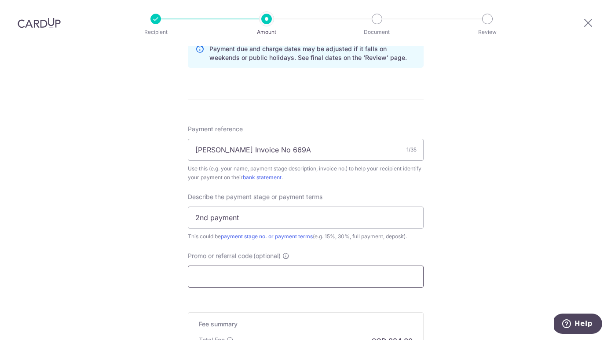
paste input "RENO25ONE"
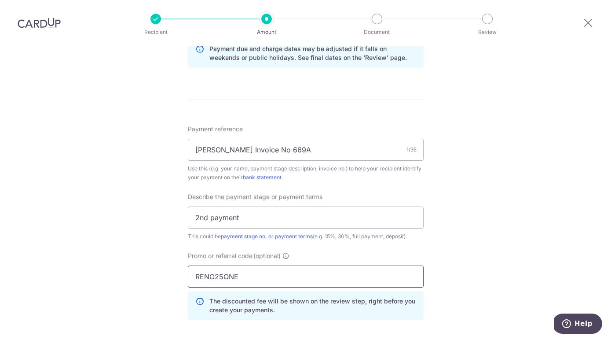
type input "RENO25ONE"
click at [497, 273] on div "Tell us more about your payment Enter payment amount SGD 34,000.00 34000.00 Sel…" at bounding box center [305, 44] width 611 height 930
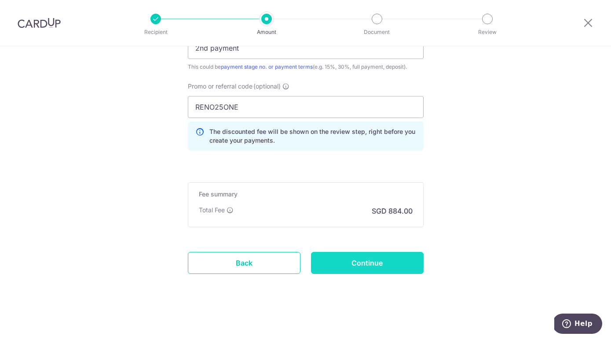
click at [374, 266] on input "Continue" at bounding box center [367, 263] width 113 height 22
type input "Create Schedule"
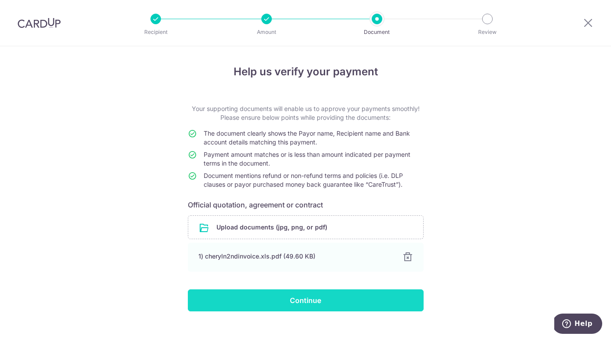
click at [375, 295] on input "Continue" at bounding box center [306, 300] width 236 height 22
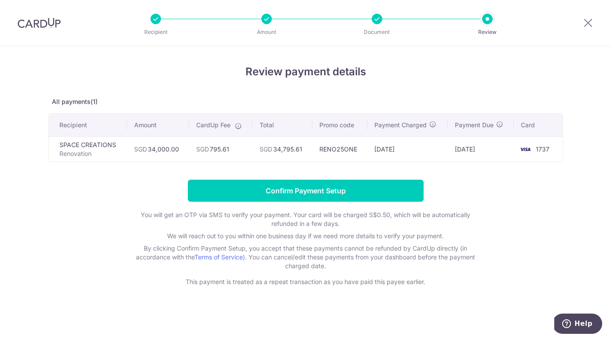
click at [521, 213] on form "Confirm Payment Setup You will get an OTP via SMS to verify your payment. Your …" at bounding box center [305, 232] width 515 height 106
click at [117, 190] on form "Confirm Payment Setup You will get an OTP via SMS to verify your payment. Your …" at bounding box center [305, 232] width 515 height 106
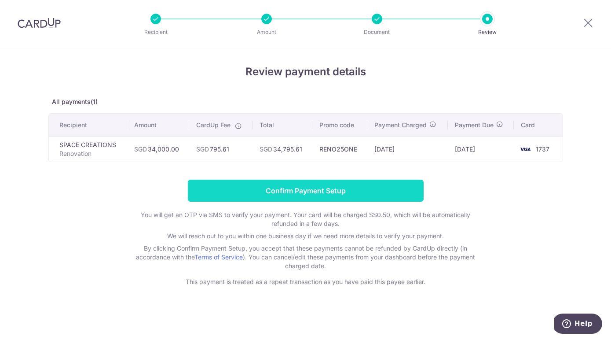
click at [327, 192] on input "Confirm Payment Setup" at bounding box center [306, 190] width 236 height 22
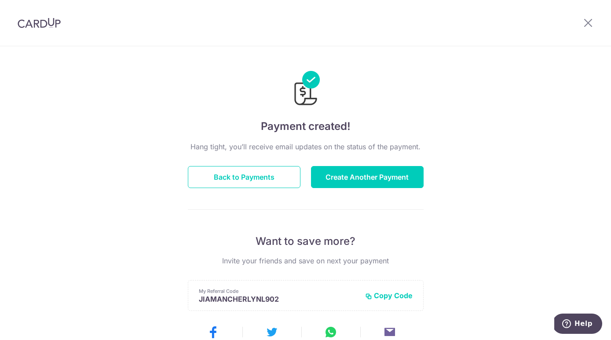
click at [416, 63] on div at bounding box center [306, 82] width 236 height 51
click at [592, 22] on icon at bounding box center [588, 22] width 11 height 11
